Goal: Transaction & Acquisition: Purchase product/service

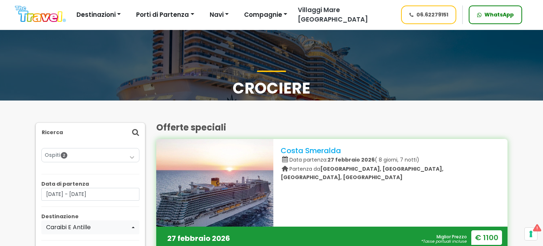
select select "CAR"
select select "MIA"
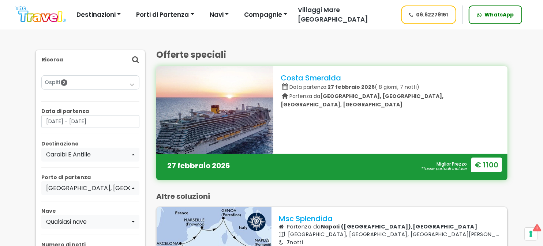
scroll to position [146, 0]
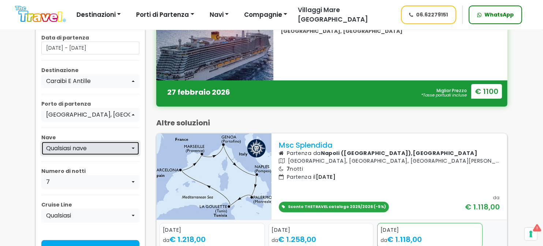
click at [100, 145] on div "Qualsiasi nave" at bounding box center [88, 148] width 84 height 9
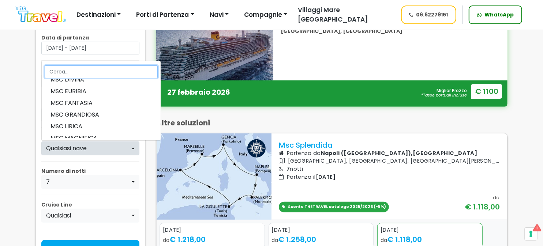
scroll to position [109, 0]
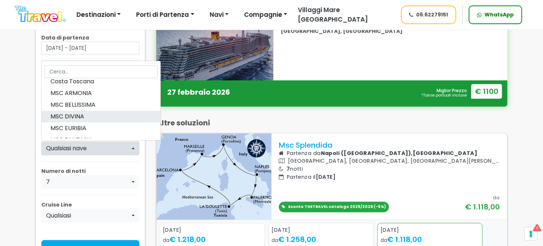
click at [93, 115] on link "MSC DIVINA" at bounding box center [101, 117] width 119 height 12
select select "DI"
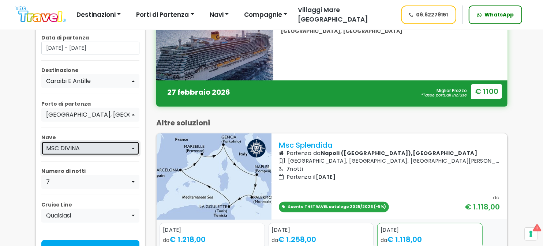
scroll to position [183, 0]
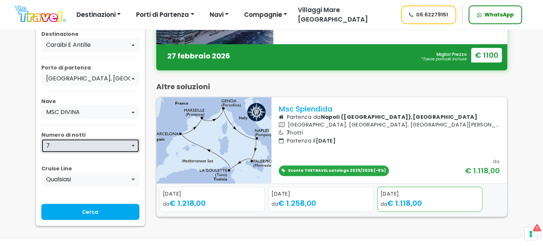
click at [101, 146] on div "7" at bounding box center [88, 146] width 84 height 9
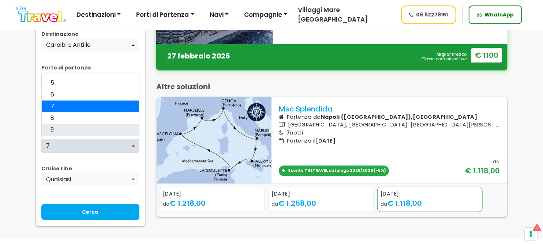
scroll to position [70, 0]
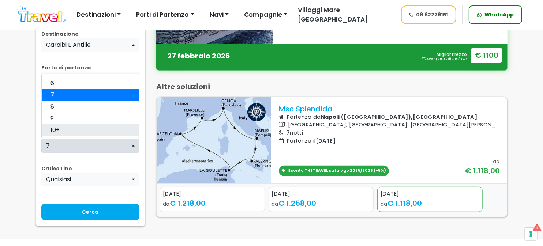
click at [83, 127] on link "10+" at bounding box center [90, 130] width 97 height 12
select select "10+"
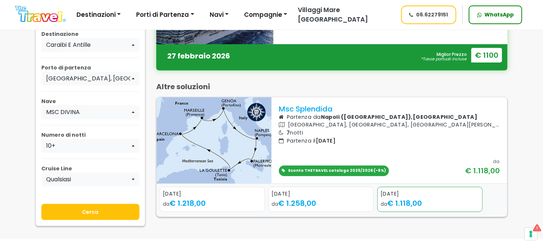
click at [97, 209] on input "Cerca" at bounding box center [90, 212] width 98 height 16
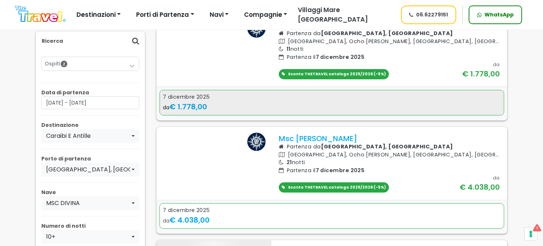
scroll to position [73, 0]
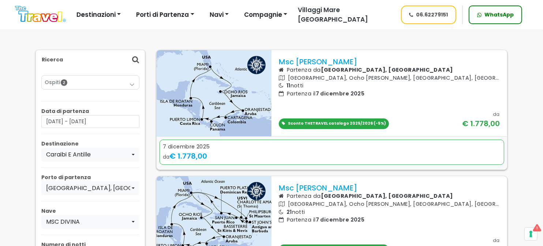
click at [231, 91] on img at bounding box center [214, 93] width 115 height 86
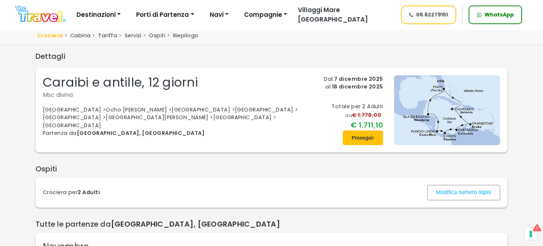
click at [453, 119] on img at bounding box center [447, 110] width 106 height 70
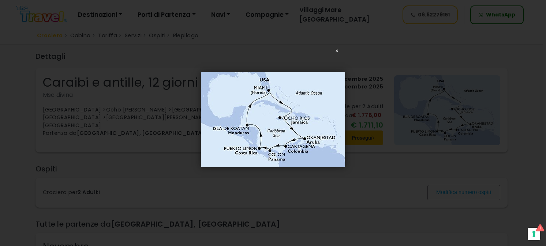
click at [397, 132] on div "× Loading..." at bounding box center [273, 119] width 546 height 246
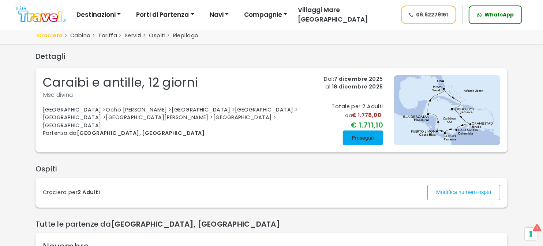
click at [368, 139] on span at bounding box center [363, 138] width 40 height 18
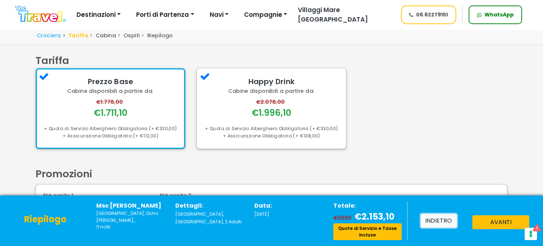
click at [434, 220] on button "indietro" at bounding box center [439, 221] width 36 height 14
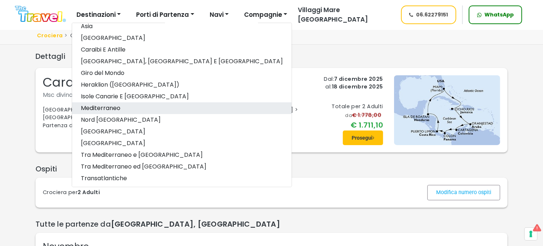
scroll to position [73, 0]
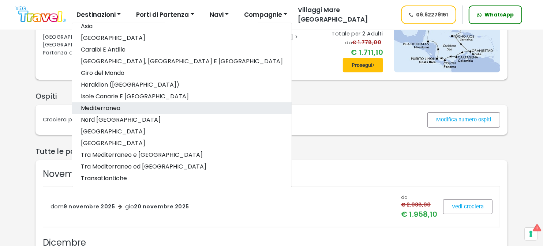
click at [129, 107] on link "Mediterraneo" at bounding box center [182, 108] width 220 height 12
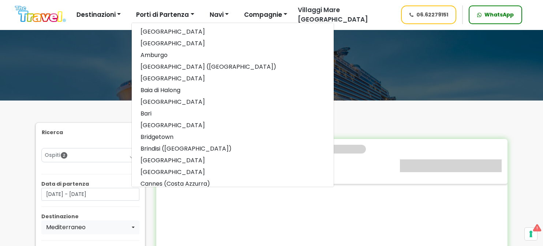
click at [161, 15] on button "Porti di Partenza" at bounding box center [164, 15] width 67 height 15
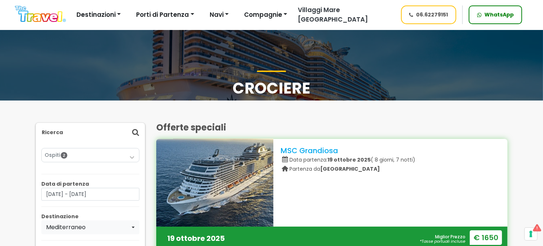
click at [161, 15] on button "Porti di Partenza" at bounding box center [164, 15] width 67 height 15
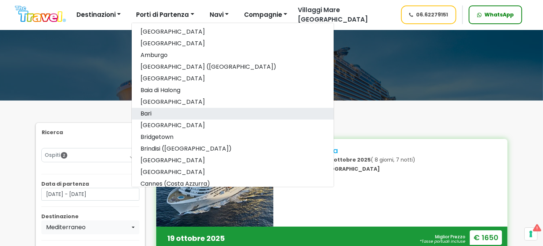
click at [160, 112] on link "Bari" at bounding box center [233, 114] width 202 height 12
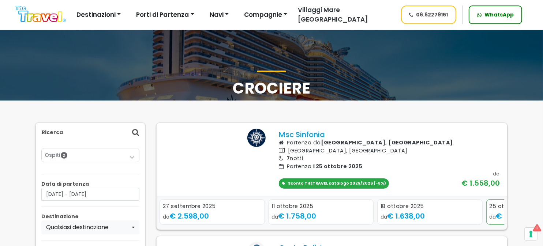
scroll to position [37, 0]
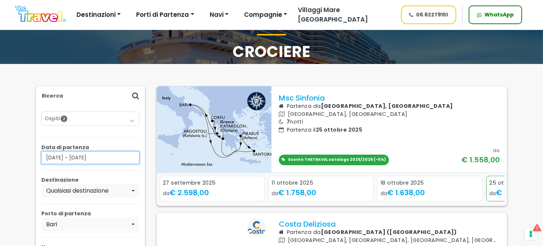
click at [121, 157] on input "26/09/2025 - 26/12/2025" at bounding box center [90, 157] width 98 height 13
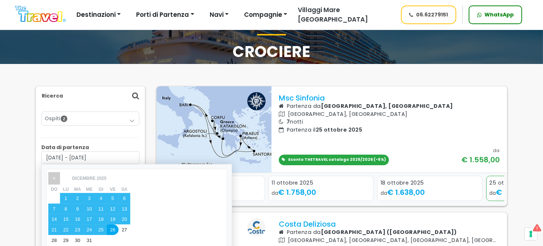
click at [51, 176] on span "<" at bounding box center [53, 178] width 11 height 12
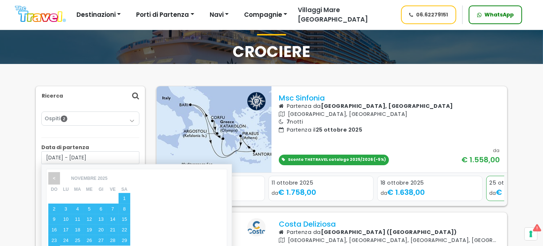
click at [51, 176] on span "<" at bounding box center [53, 178] width 11 height 12
click at [89, 196] on div "1" at bounding box center [89, 198] width 12 height 11
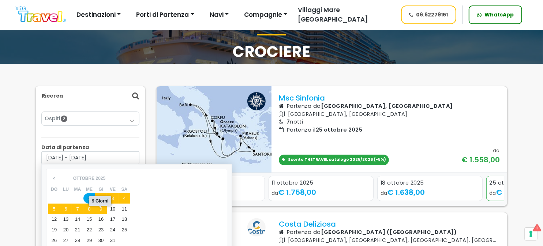
scroll to position [109, 0]
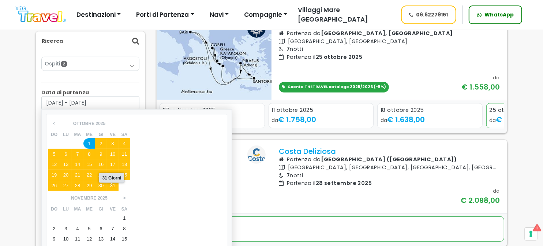
click at [113, 186] on div "31" at bounding box center [113, 185] width 12 height 11
type input "01/10/2025 - 31/10/2025"
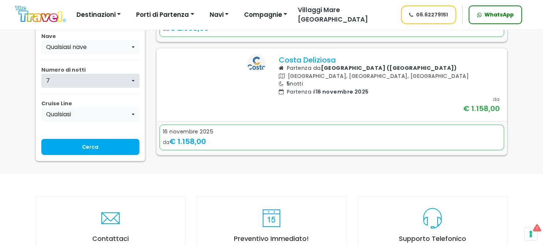
scroll to position [2086, 0]
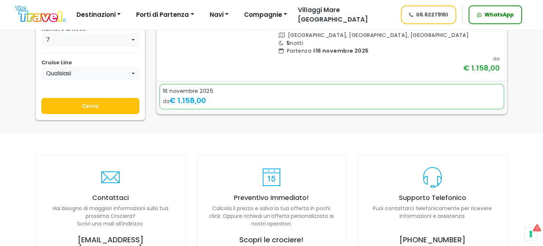
click at [84, 114] on input "Cerca" at bounding box center [90, 106] width 98 height 16
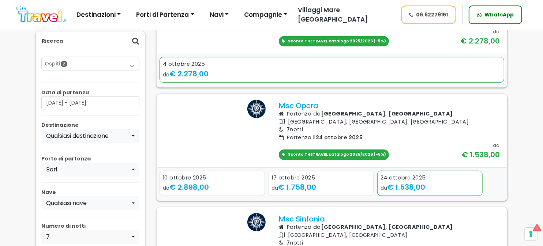
scroll to position [109, 0]
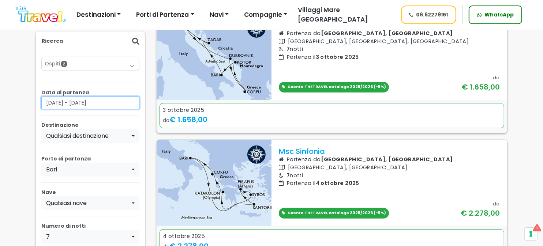
click at [113, 101] on input "[DATE] - [DATE]" at bounding box center [90, 103] width 98 height 13
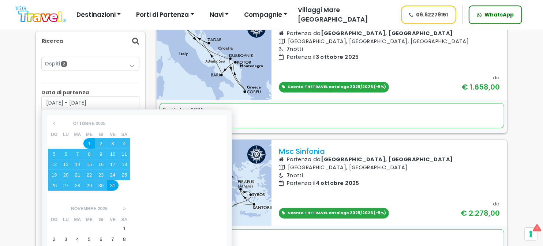
click at [130, 224] on div "1" at bounding box center [125, 229] width 12 height 11
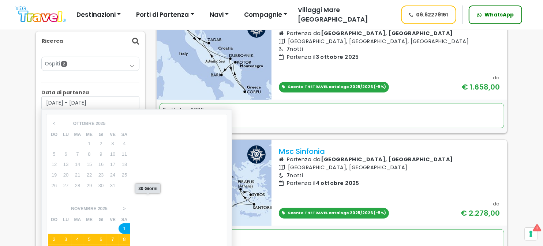
type input "[DATE] - [DATE]"
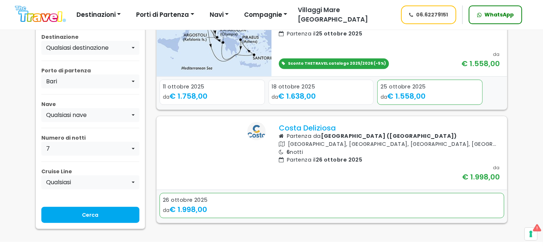
scroll to position [695, 0]
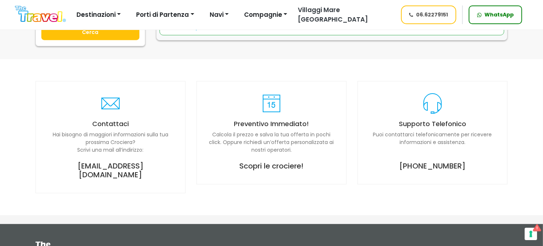
click at [95, 40] on input "Cerca" at bounding box center [90, 32] width 98 height 16
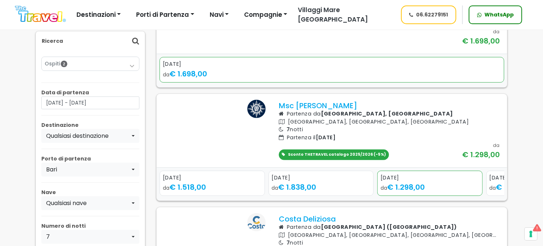
scroll to position [293, 0]
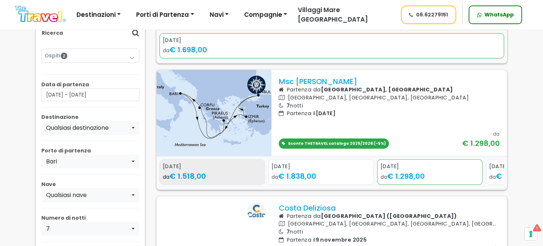
click at [220, 182] on div "da € 1.518,00" at bounding box center [212, 176] width 99 height 11
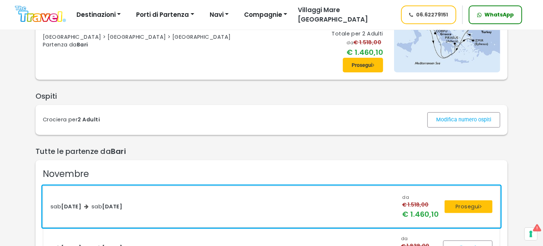
scroll to position [146, 0]
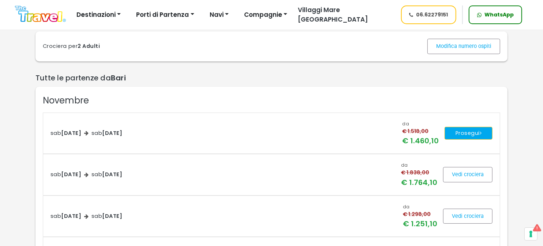
click at [468, 134] on button "Prosegui" at bounding box center [469, 133] width 48 height 13
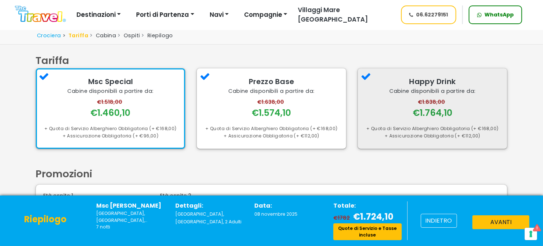
click at [397, 121] on div "Happy Drink Cabine disponibili a partire da: €1.838,00 €1.764,10 + Quota di Ser…" at bounding box center [432, 108] width 149 height 80
